Goal: Task Accomplishment & Management: Manage account settings

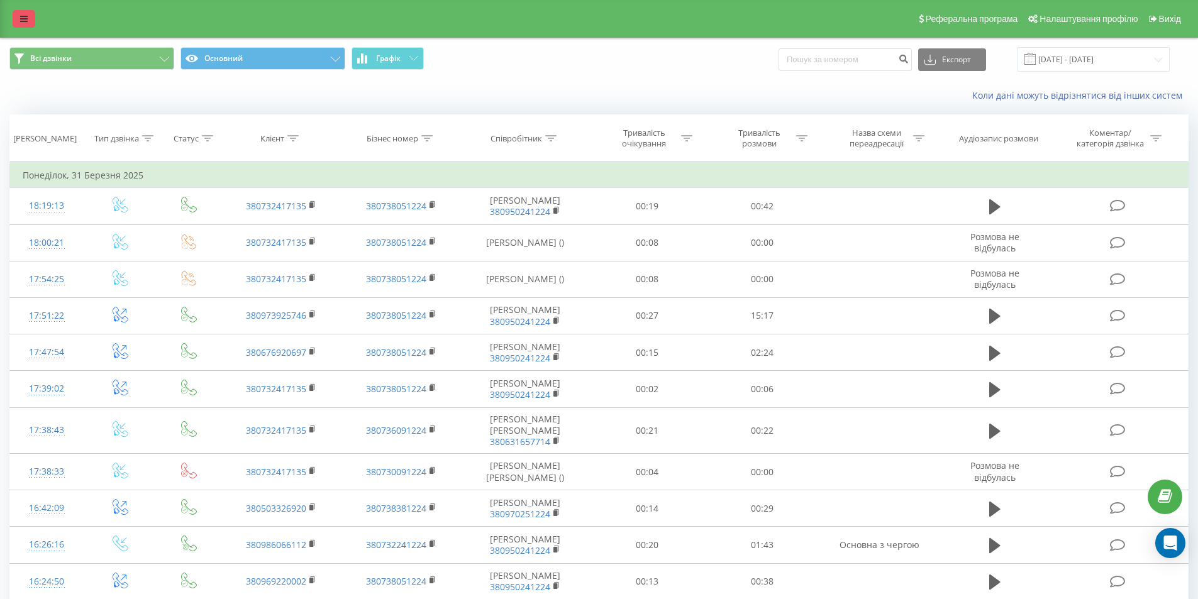
click at [16, 16] on link at bounding box center [24, 19] width 23 height 18
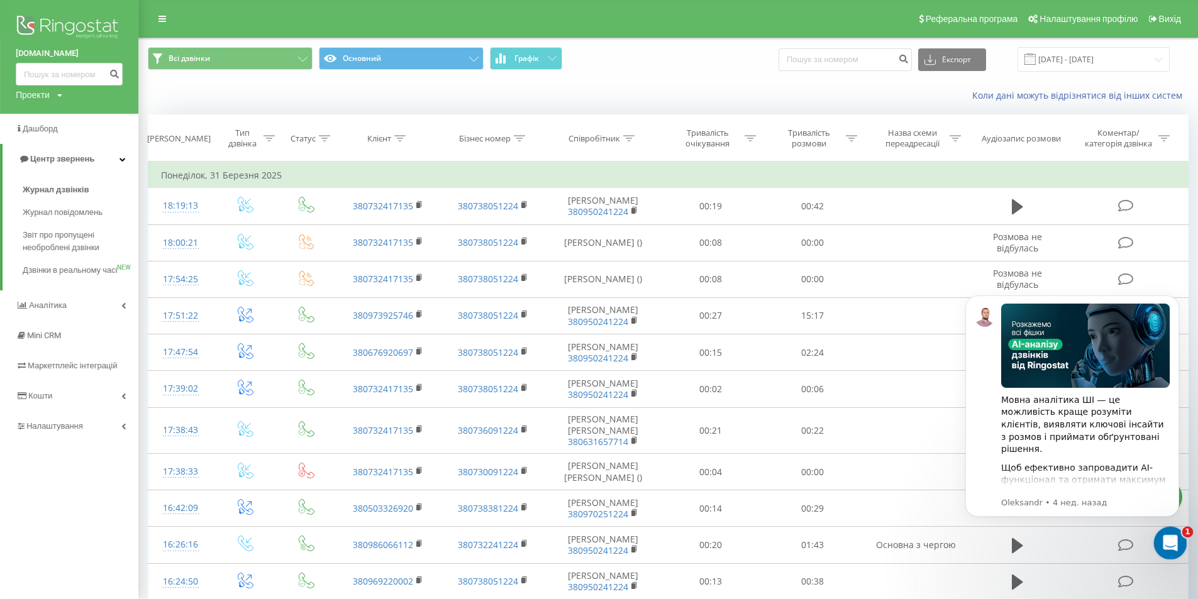
click at [1163, 540] on icon "Открыть службу сообщений Intercom" at bounding box center [1169, 541] width 21 height 21
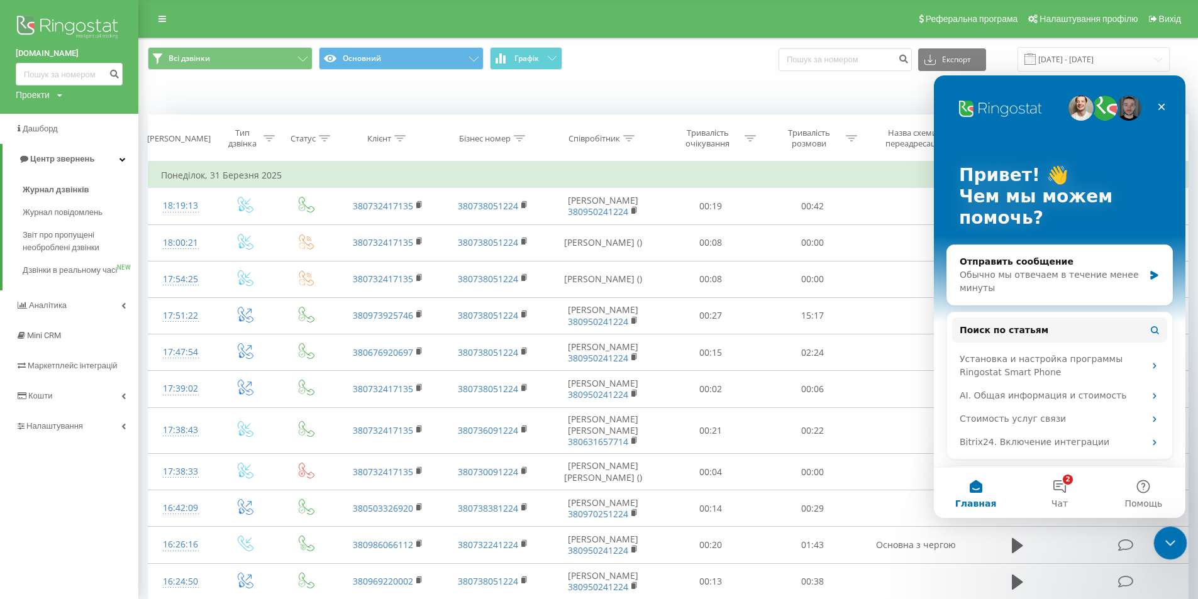
click at [1162, 540] on icon "Закрыть службу сообщений Intercom" at bounding box center [1168, 541] width 15 height 15
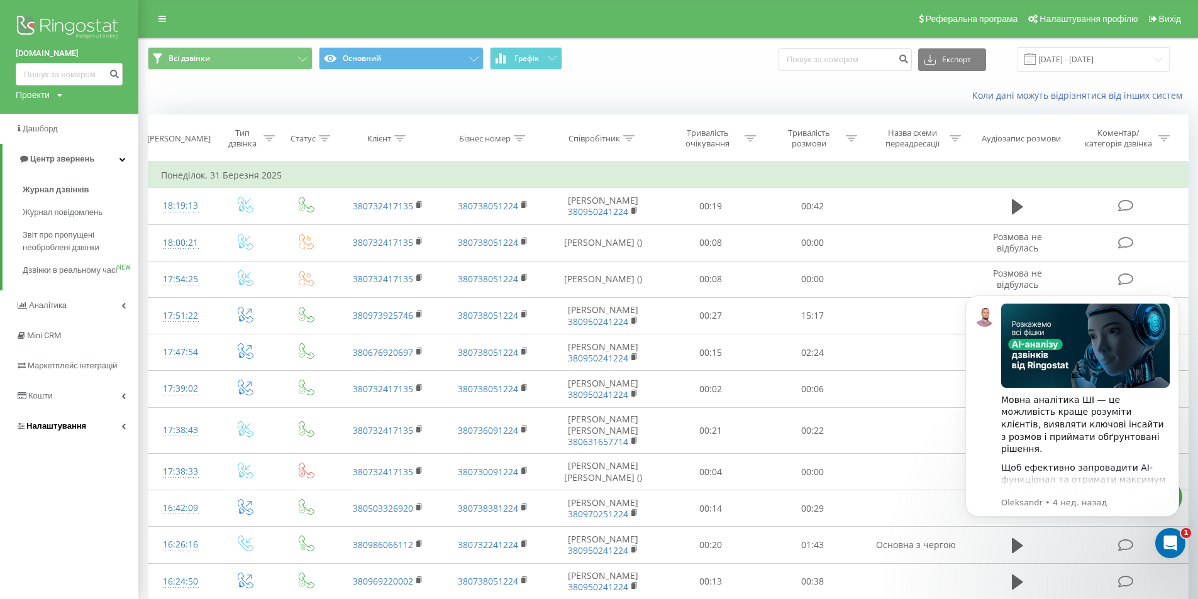
click at [48, 431] on span "Налаштування" at bounding box center [56, 425] width 60 height 9
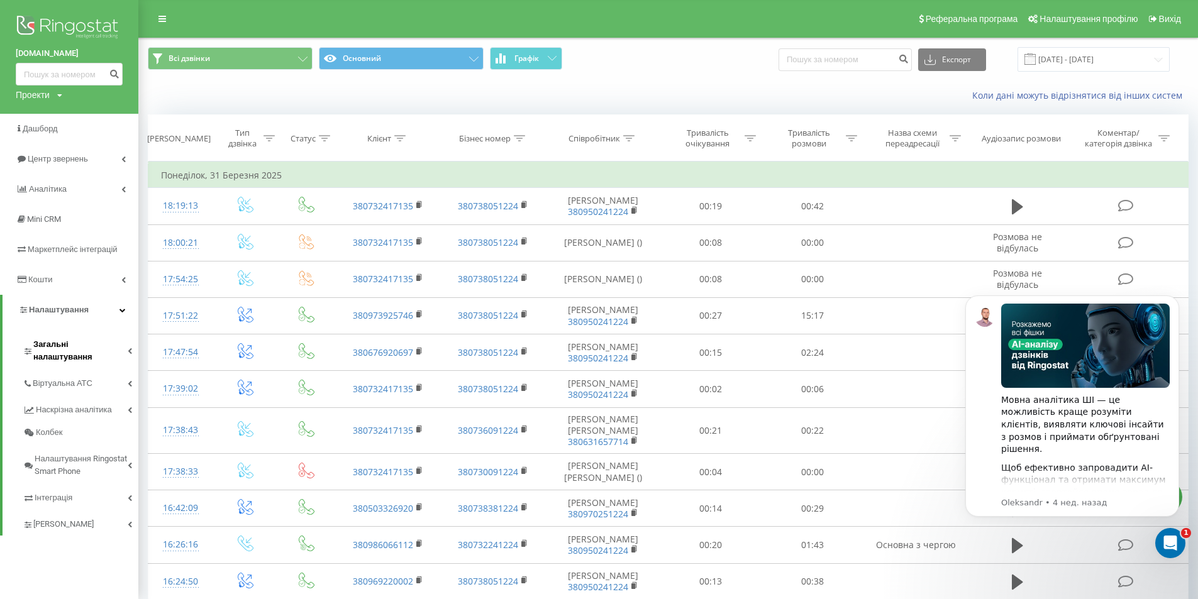
click at [75, 351] on span "Загальні налаштування" at bounding box center [80, 350] width 94 height 25
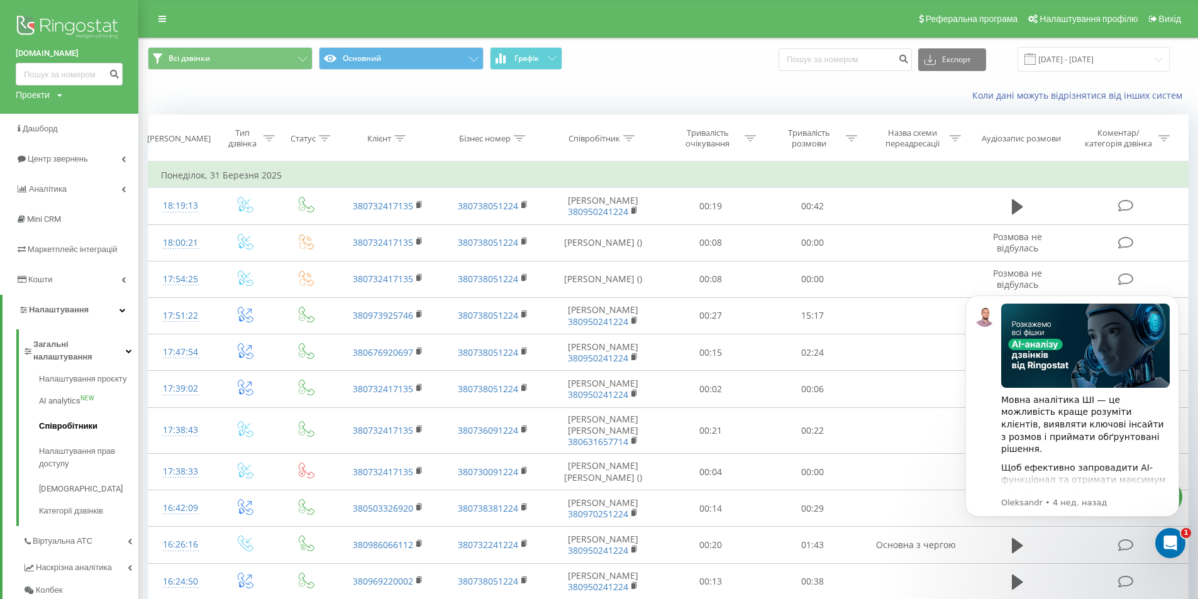
click at [70, 420] on span "Співробітники" at bounding box center [68, 426] width 58 height 13
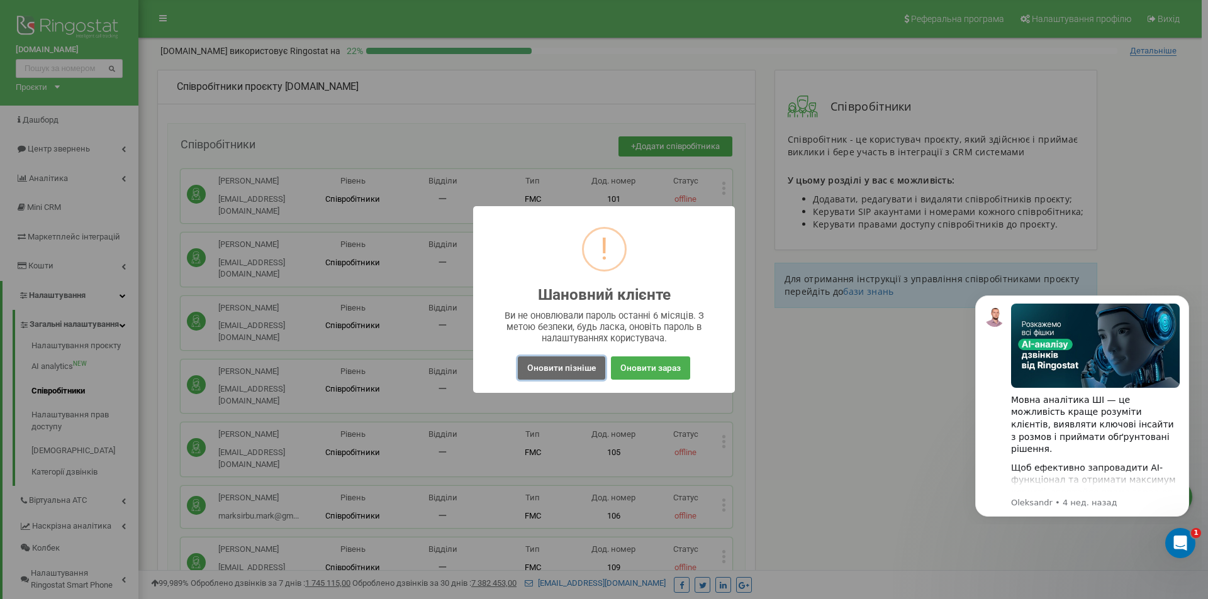
click at [570, 365] on button "Оновити пізніше" at bounding box center [561, 368] width 87 height 23
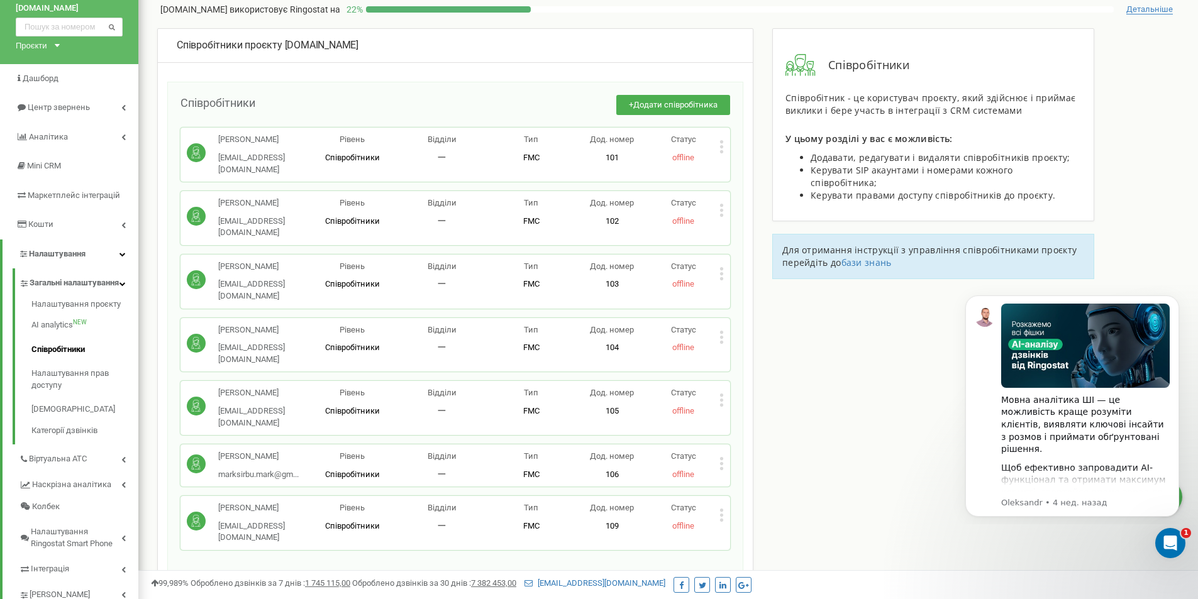
scroll to position [63, 0]
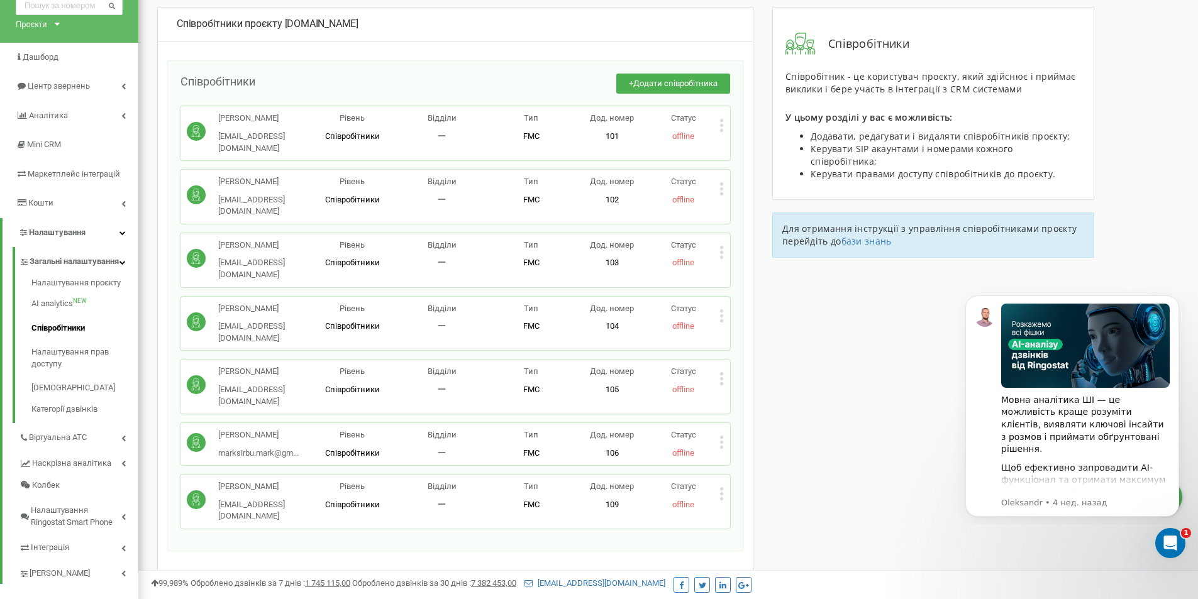
click at [720, 372] on icon at bounding box center [722, 378] width 4 height 13
click at [746, 396] on span "Редагувати" at bounding box center [761, 400] width 50 height 8
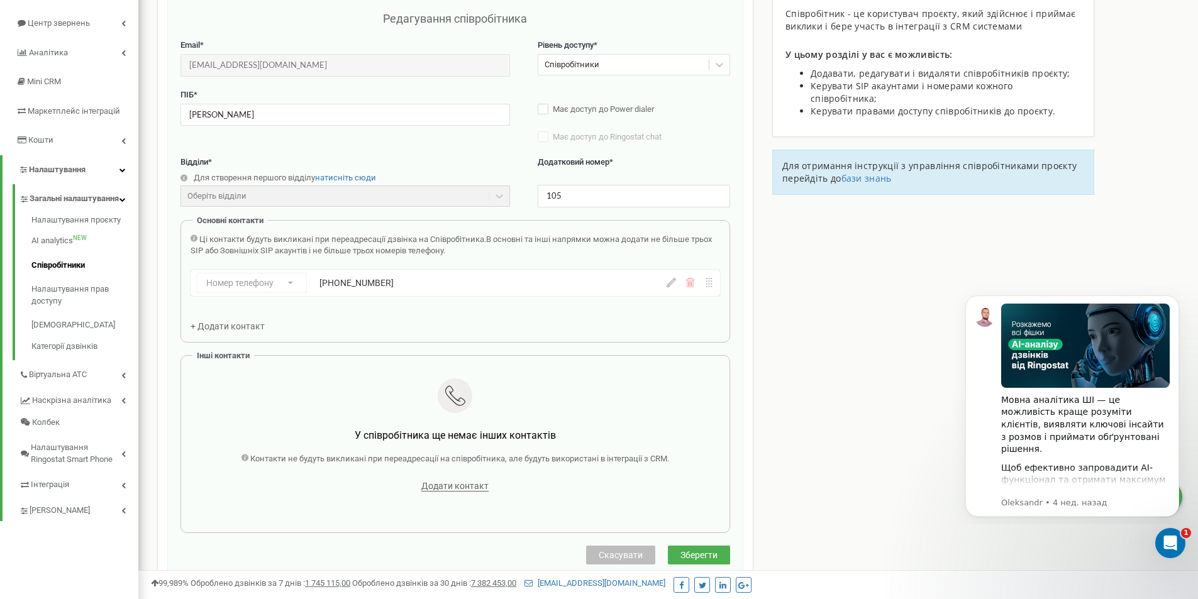
scroll to position [0, 0]
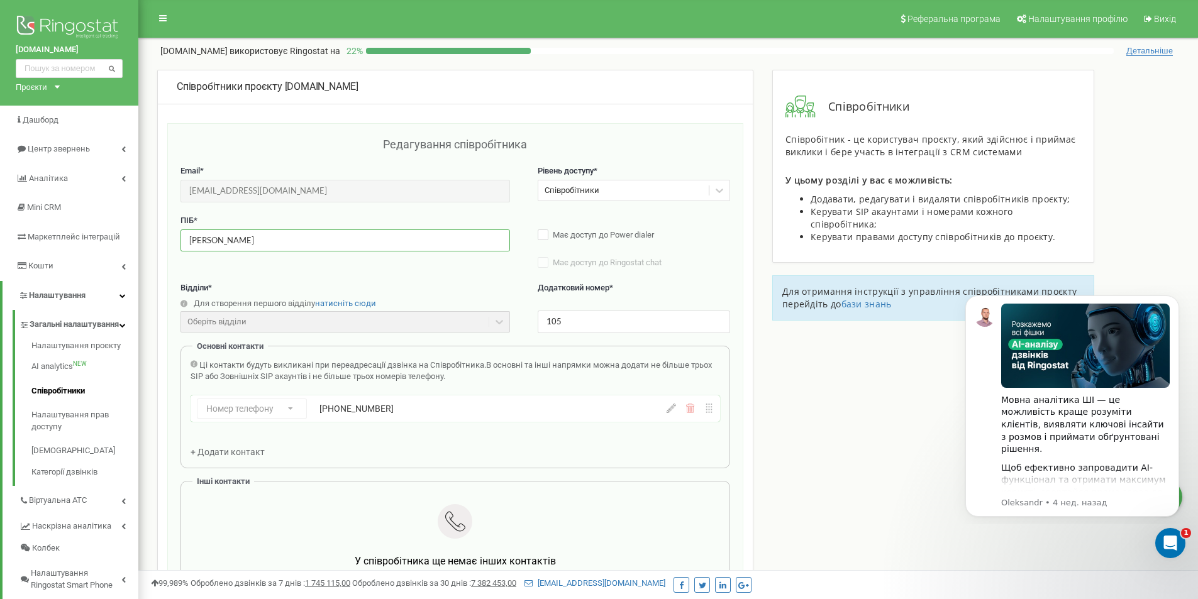
click at [359, 234] on input "[PERSON_NAME]" at bounding box center [346, 241] width 330 height 22
click at [360, 242] on input "[PERSON_NAME]" at bounding box center [346, 241] width 330 height 22
paste input "[PERSON_NAME]"
type input "[PERSON_NAME]"
click at [370, 266] on div "ПІБ * [PERSON_NAME] Має доступ до Power dialer Має доступ до Ringostat chat Ста…" at bounding box center [456, 248] width 550 height 67
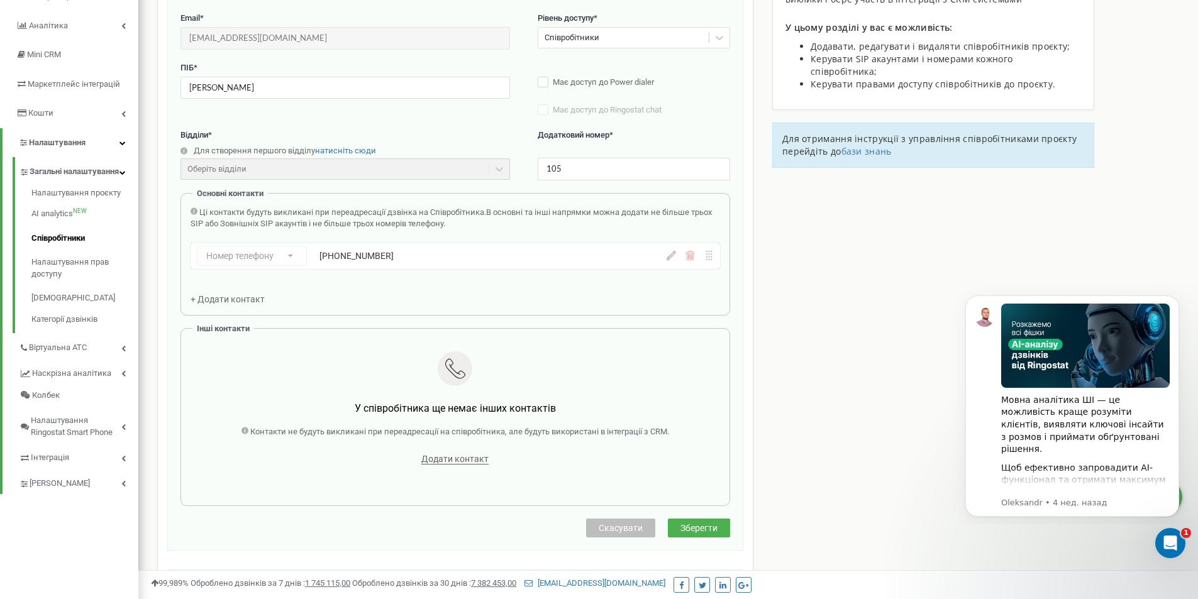
scroll to position [189, 0]
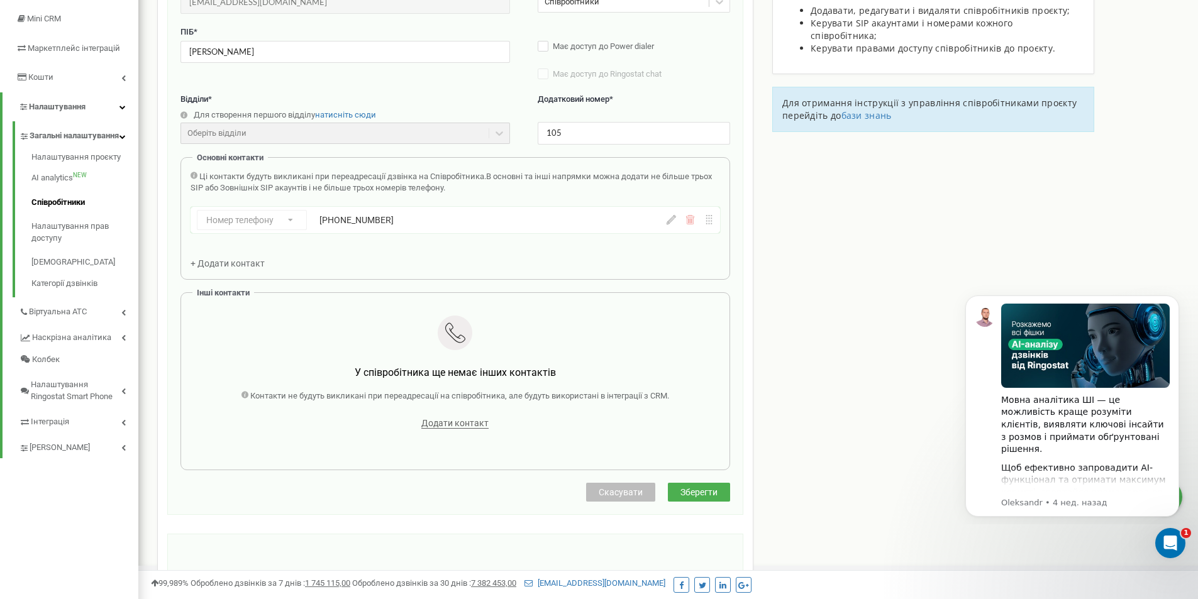
click at [702, 489] on span "Зберегти" at bounding box center [699, 492] width 37 height 10
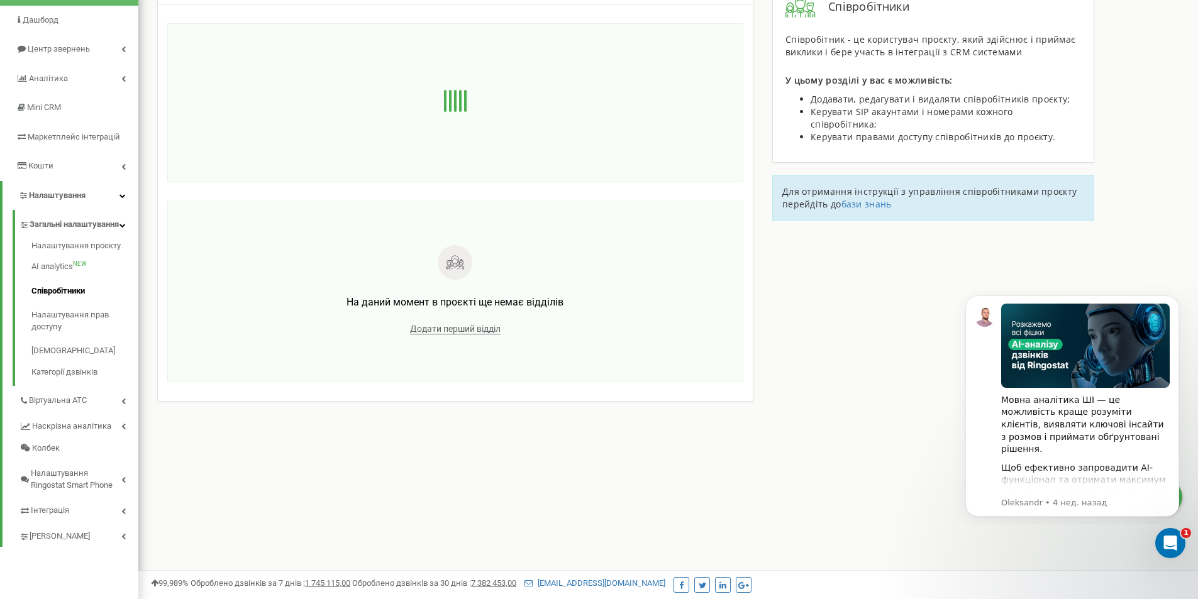
scroll to position [0, 0]
